Goal: Task Accomplishment & Management: Manage account settings

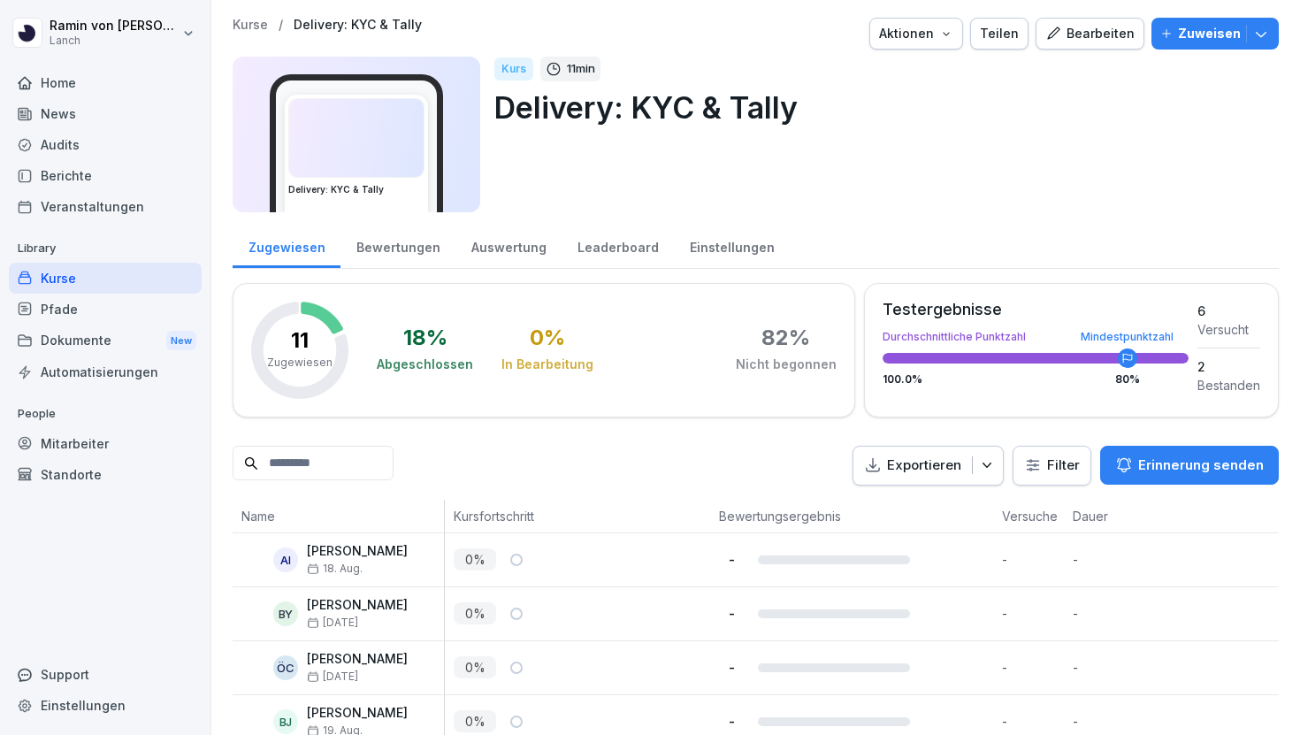
click at [1061, 21] on button "Bearbeiten" at bounding box center [1090, 34] width 109 height 32
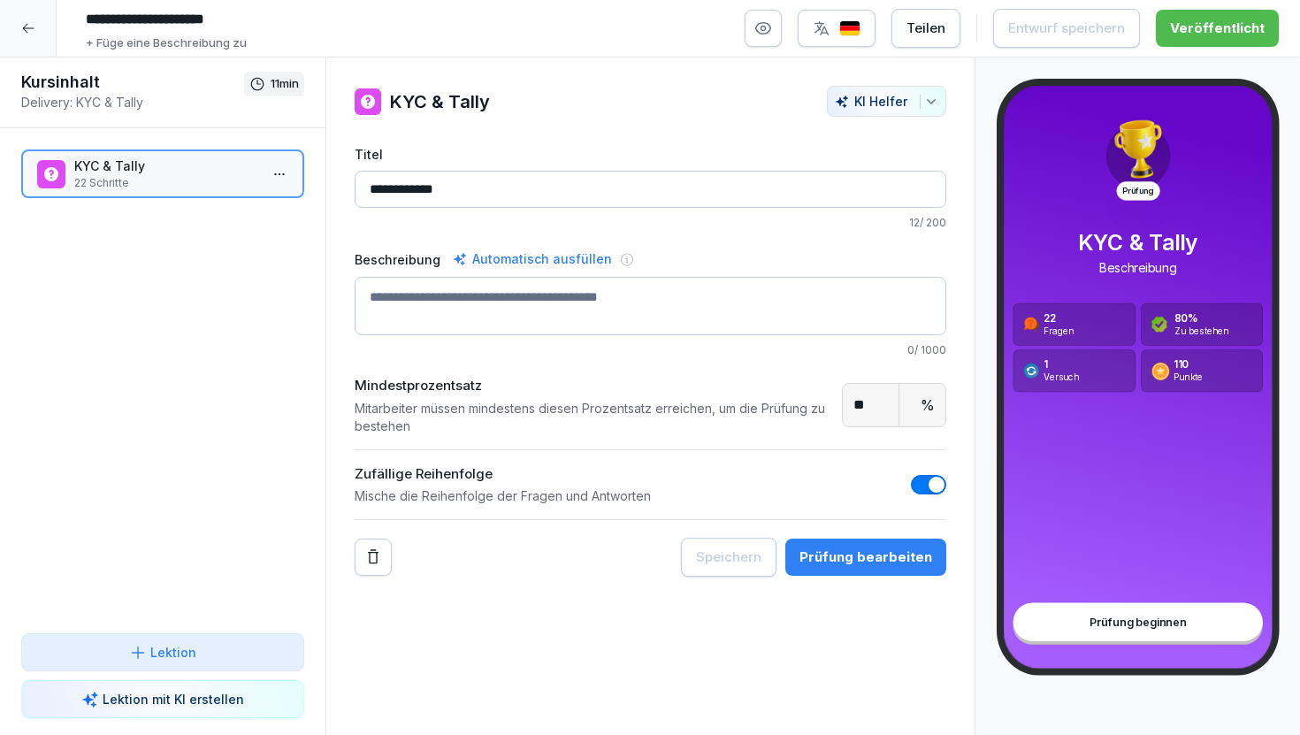
click at [31, 29] on icon at bounding box center [28, 28] width 14 height 14
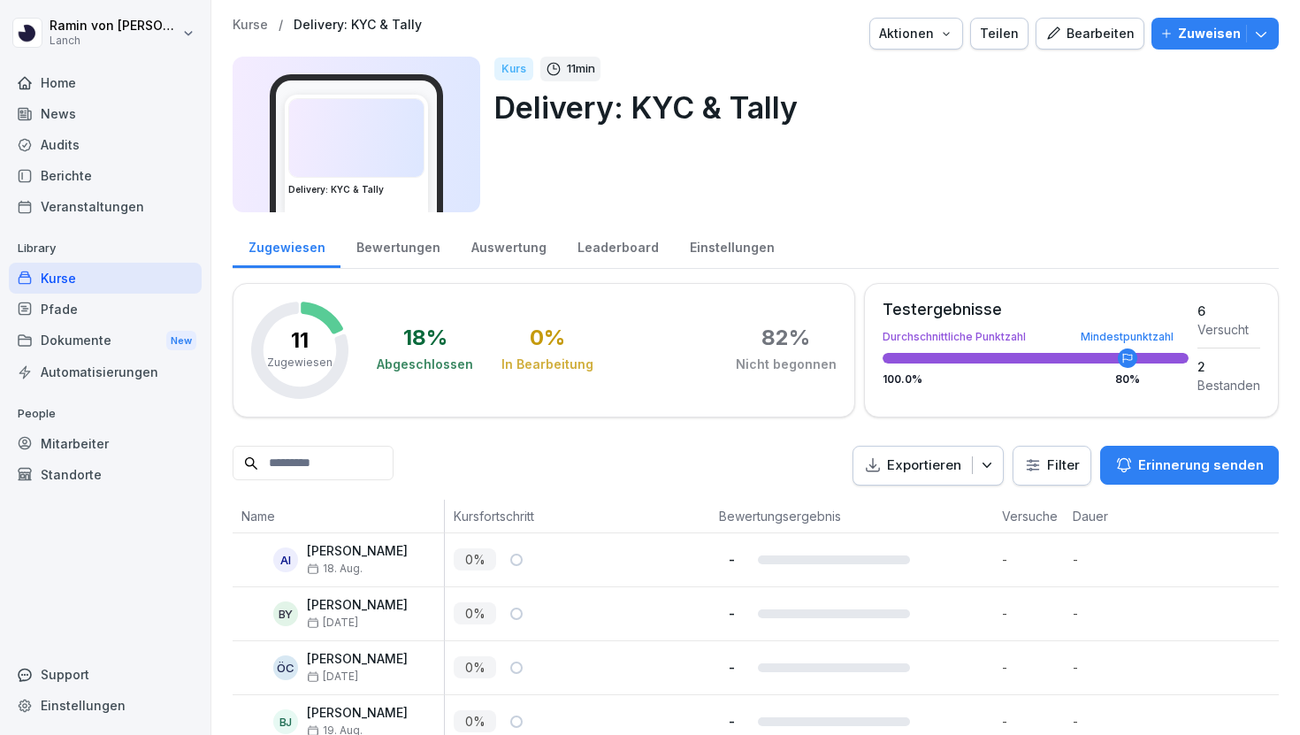
scroll to position [409, 0]
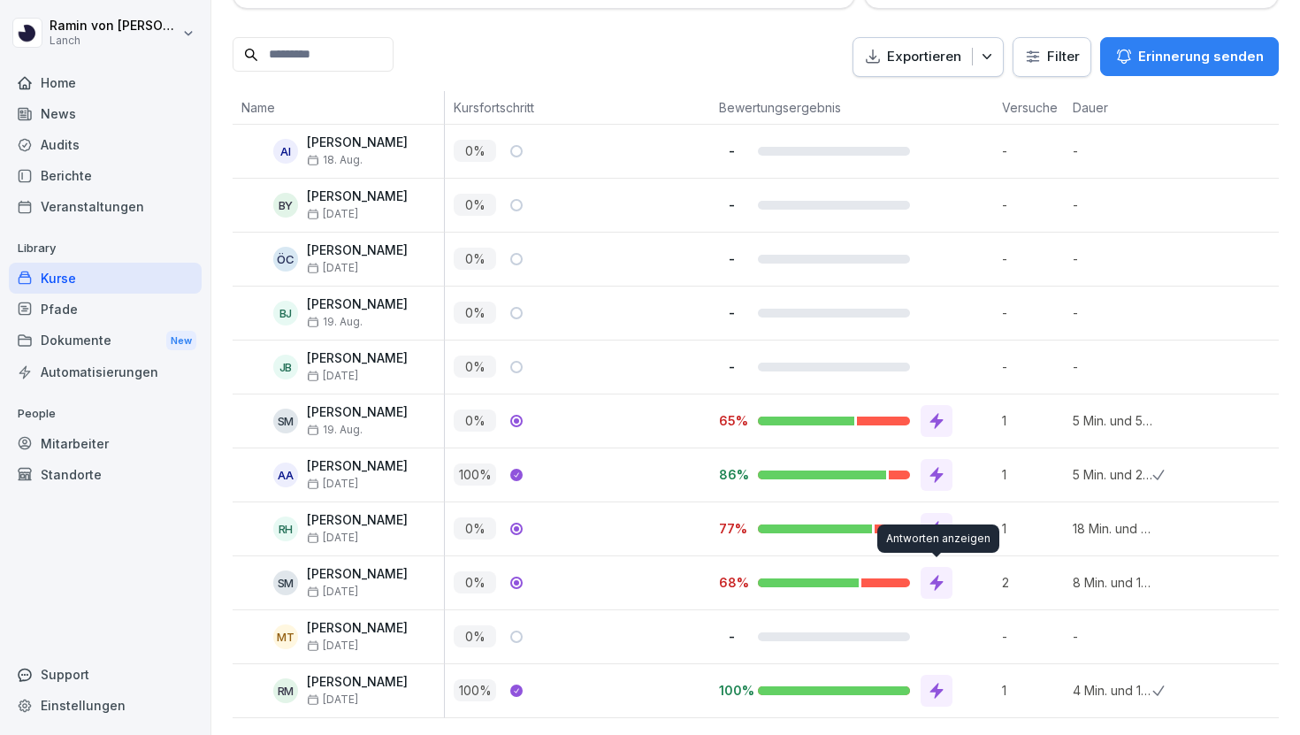
click at [941, 574] on icon at bounding box center [937, 583] width 18 height 18
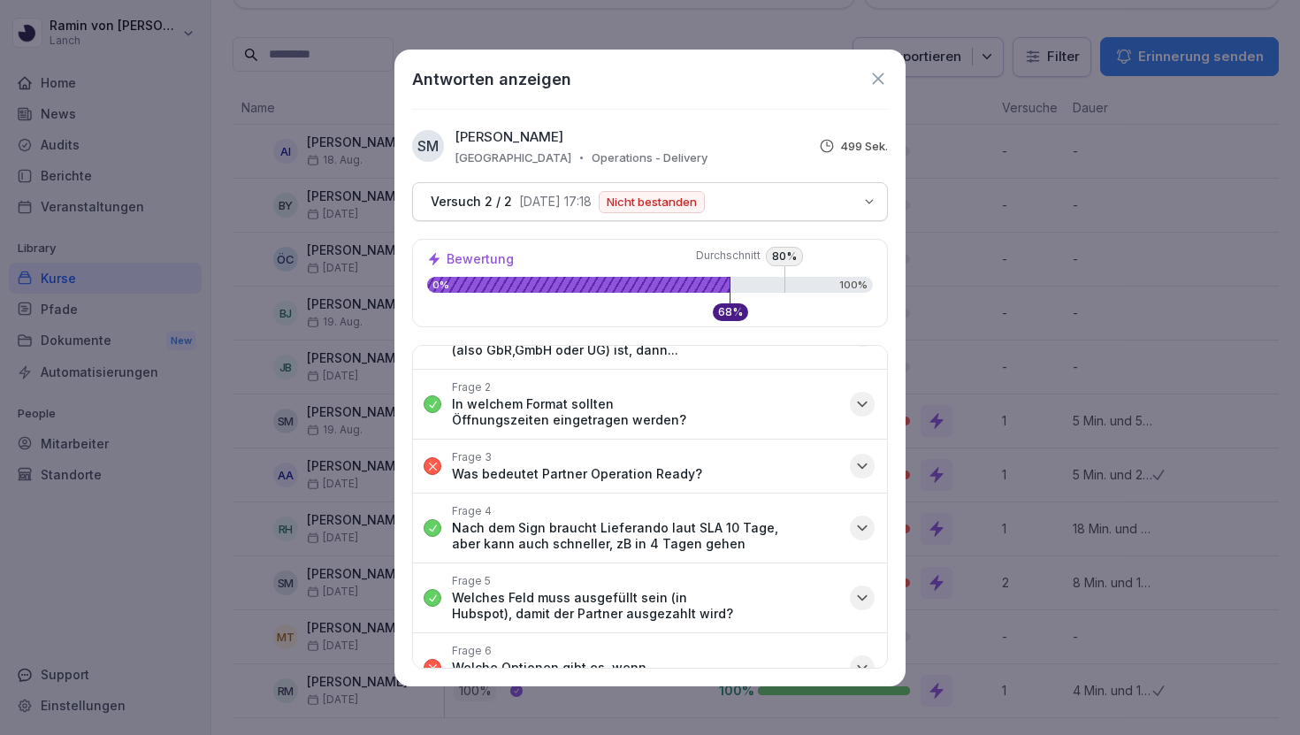
scroll to position [0, 0]
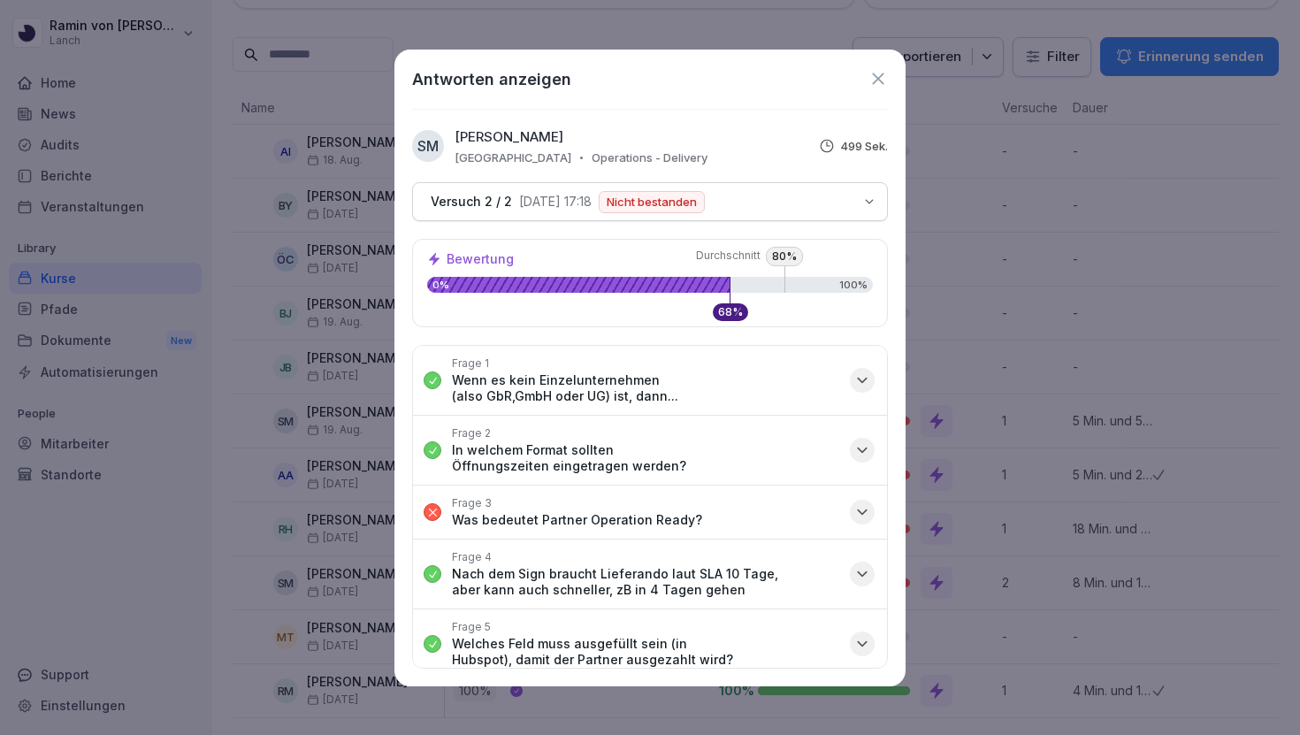
click at [873, 75] on icon at bounding box center [878, 78] width 19 height 19
